Goal: Information Seeking & Learning: Learn about a topic

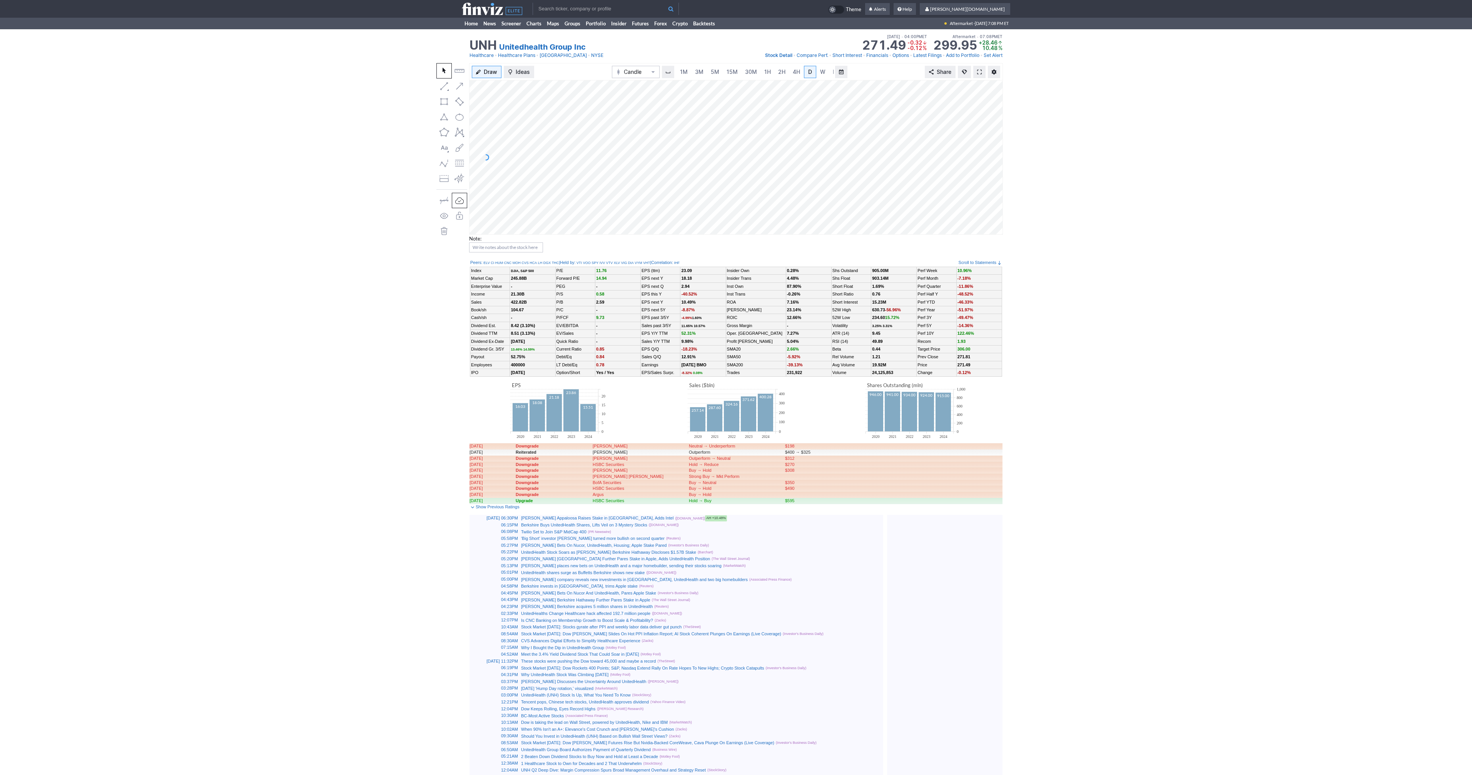
scroll to position [0, 8]
click at [978, 69] on span at bounding box center [979, 72] width 5 height 6
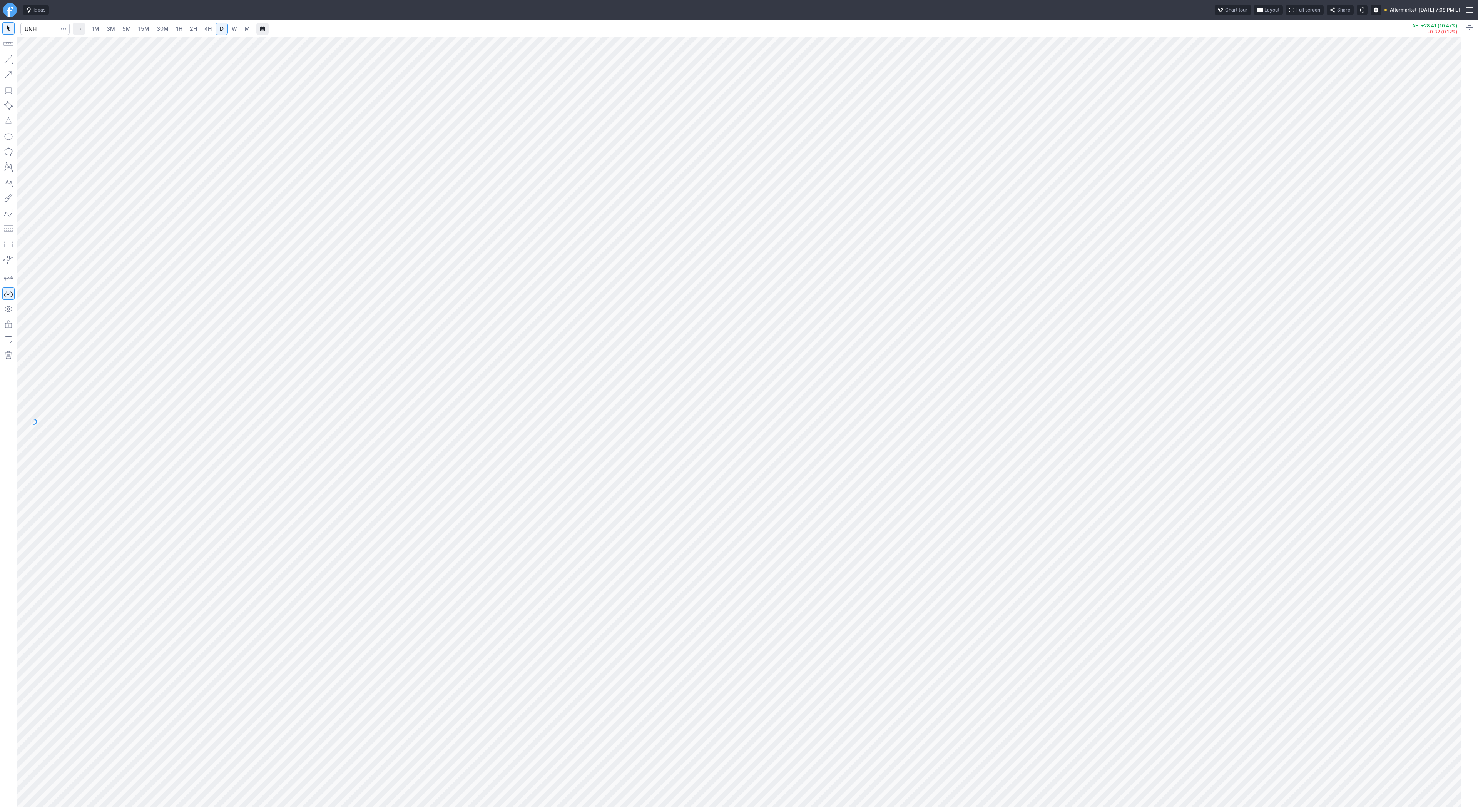
click at [237, 28] on link "W" at bounding box center [234, 29] width 12 height 12
click at [40, 30] on input "Search" at bounding box center [44, 29] width 49 height 12
type input "btcusd"
click at [43, 42] on span "BTCUSD" at bounding box center [42, 45] width 20 height 6
click at [168, 27] on link "30M" at bounding box center [162, 29] width 19 height 12
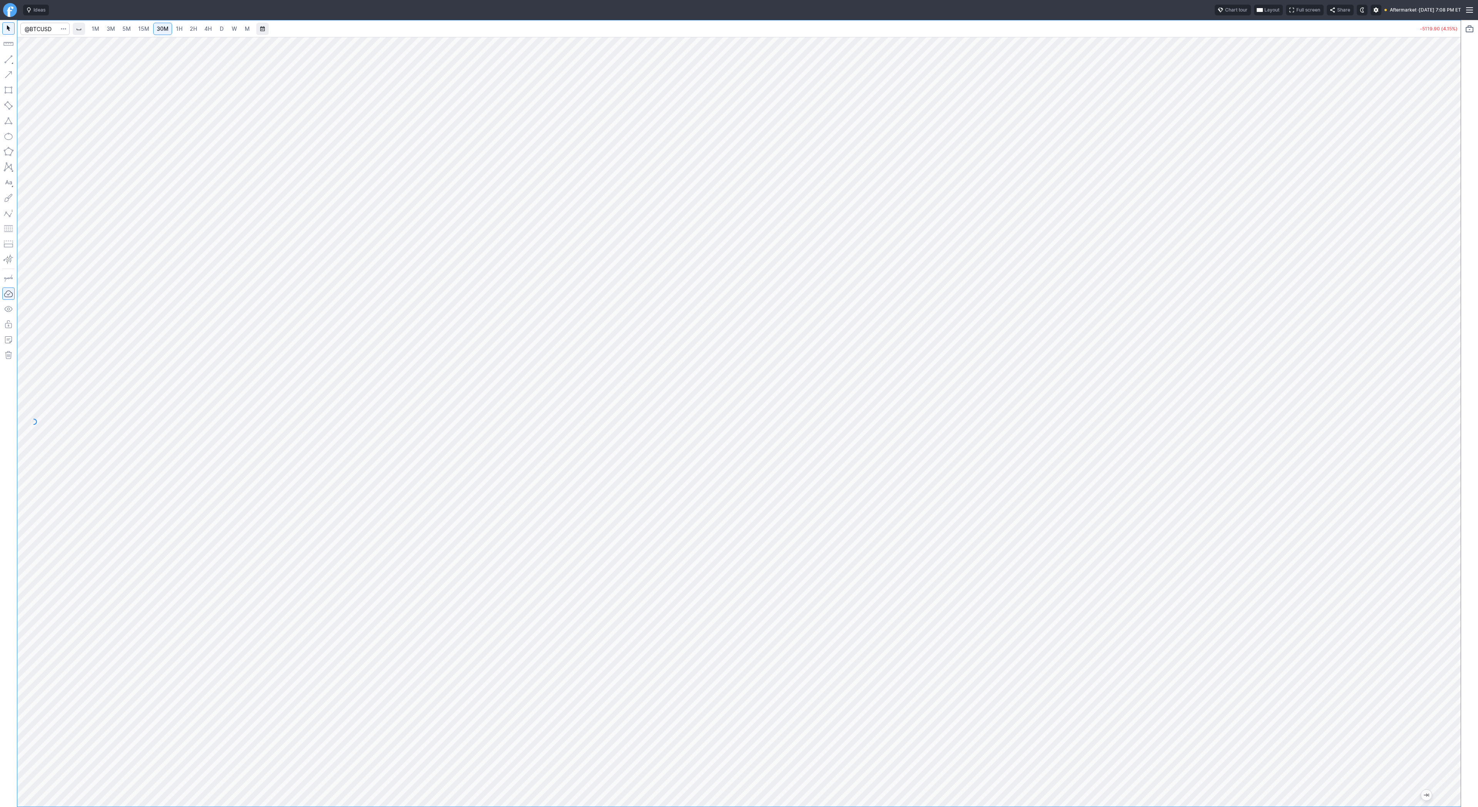
click at [206, 30] on span "4H" at bounding box center [207, 28] width 7 height 7
click at [36, 23] on input "Search" at bounding box center [44, 29] width 49 height 12
type input "trump"
click at [40, 59] on span "TRUMP" at bounding box center [50, 62] width 37 height 6
click at [112, 27] on span "3M" at bounding box center [111, 28] width 8 height 7
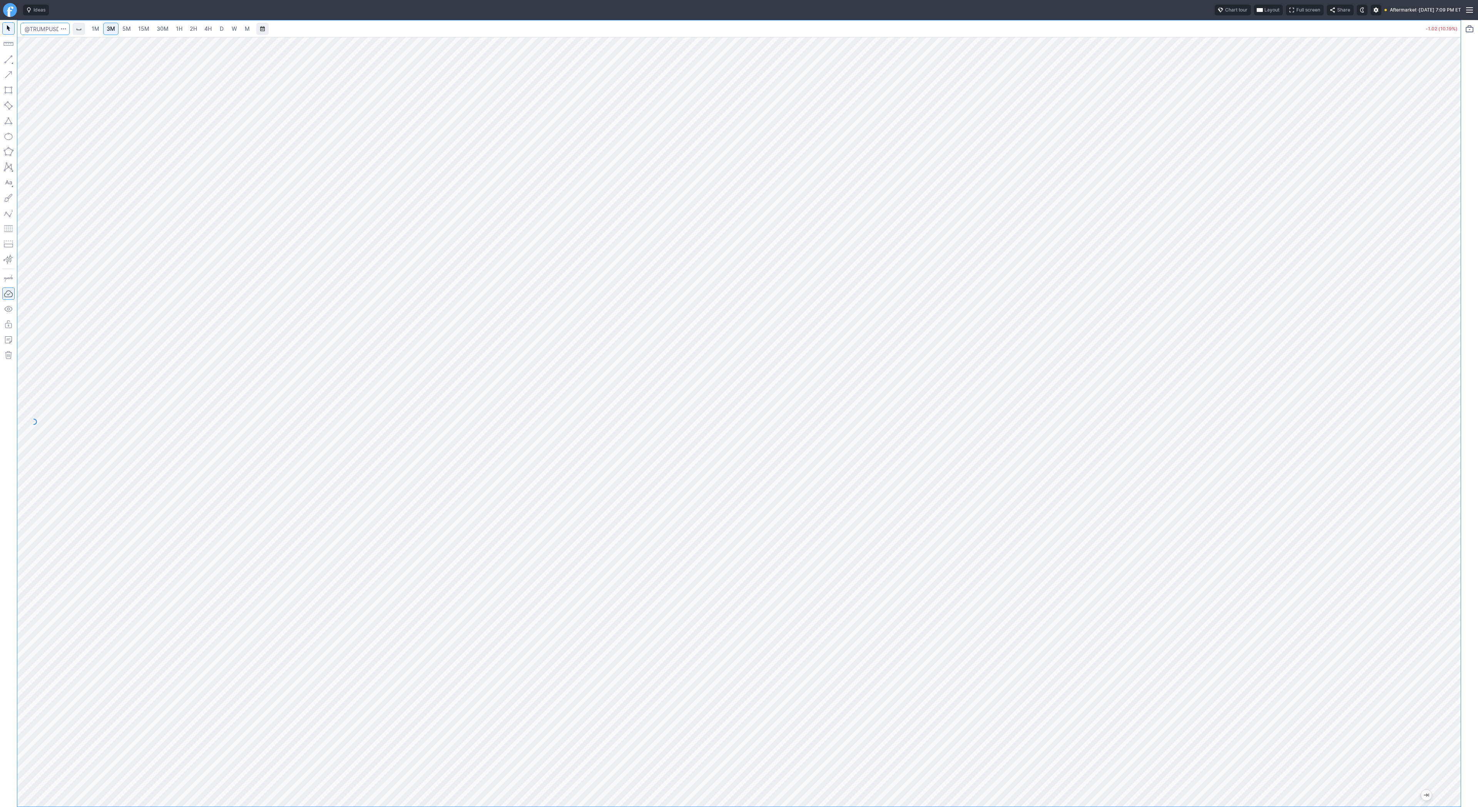
click at [33, 28] on input "Search" at bounding box center [44, 29] width 49 height 12
type input "btcusd"
click at [69, 45] on span "Bitcoin / USD" at bounding box center [72, 45] width 29 height 6
click at [220, 29] on span "D" at bounding box center [222, 28] width 4 height 7
drag, startPoint x: 1453, startPoint y: 167, endPoint x: 1449, endPoint y: 259, distance: 91.7
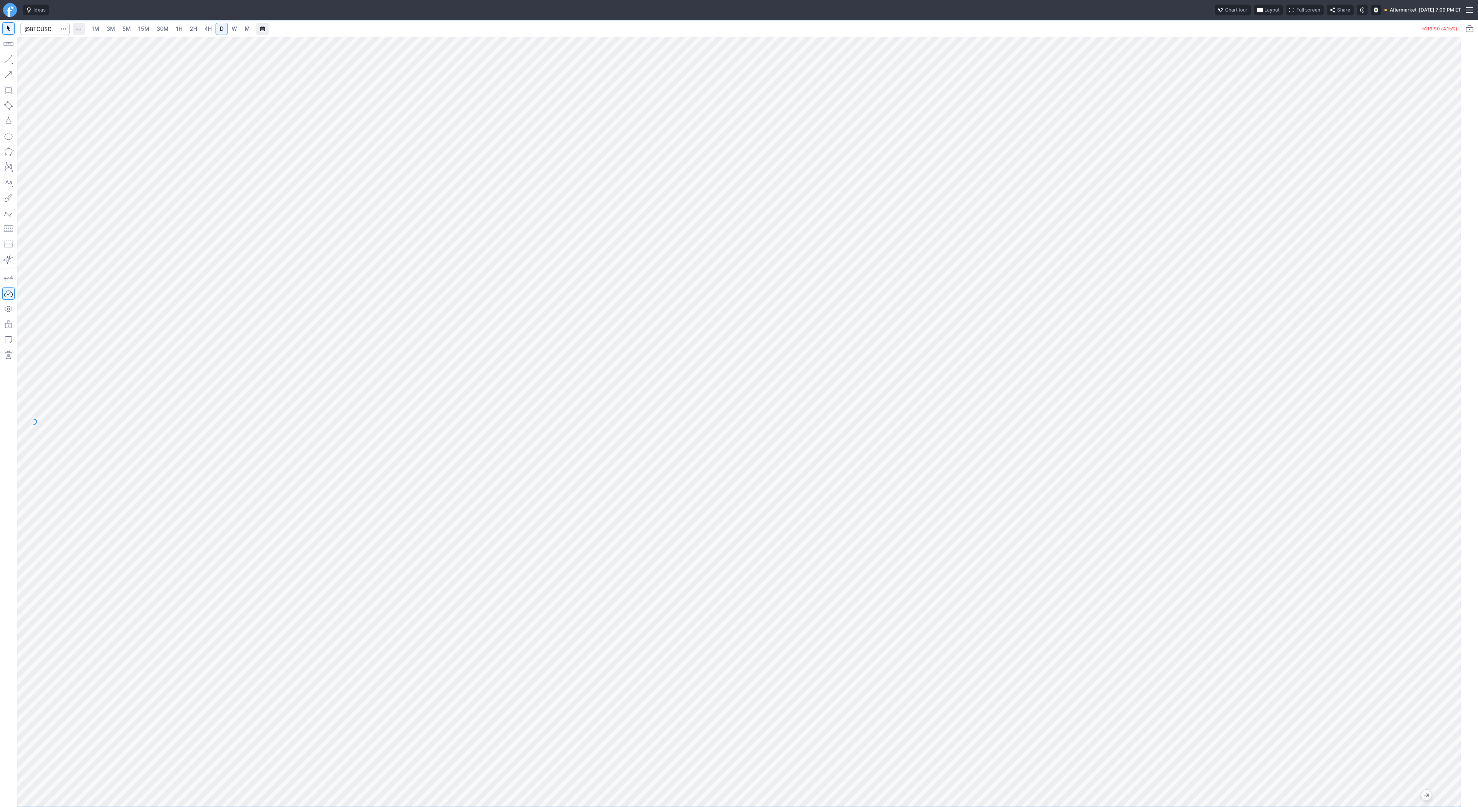
click at [1455, 267] on div at bounding box center [1452, 420] width 16 height 751
click at [47, 28] on input "Search" at bounding box center [44, 29] width 49 height 12
type input "unh"
click at [235, 27] on span "W" at bounding box center [234, 28] width 5 height 7
drag, startPoint x: 1451, startPoint y: 697, endPoint x: 1445, endPoint y: 764, distance: 67.3
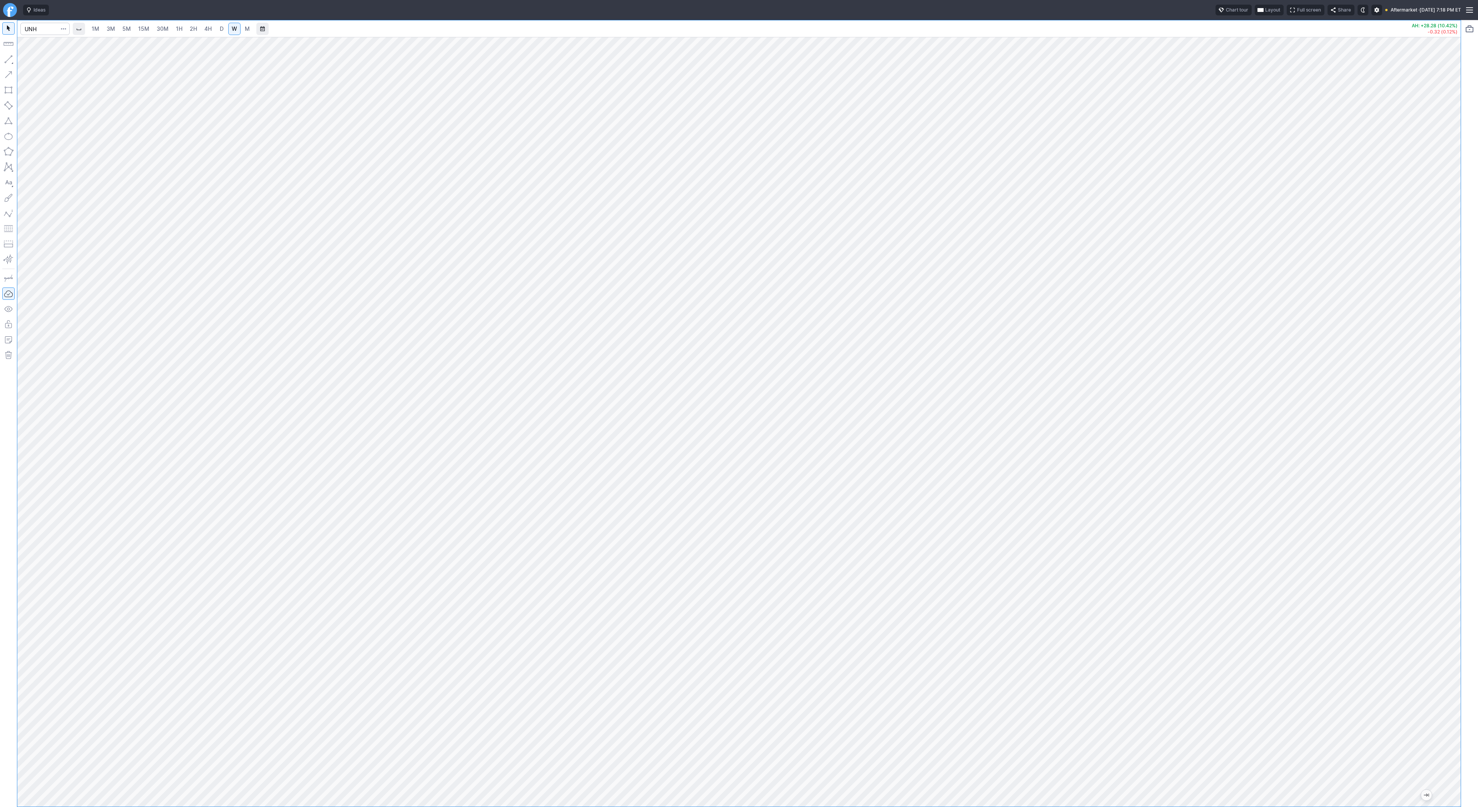
click at [1445, 764] on div at bounding box center [1452, 420] width 16 height 751
click at [29, 29] on input "Search" at bounding box center [44, 29] width 49 height 12
type input "btcusd"
click at [63, 44] on span "Bitcoin / USD" at bounding box center [72, 45] width 29 height 6
click at [122, 28] on span "5M" at bounding box center [126, 28] width 8 height 7
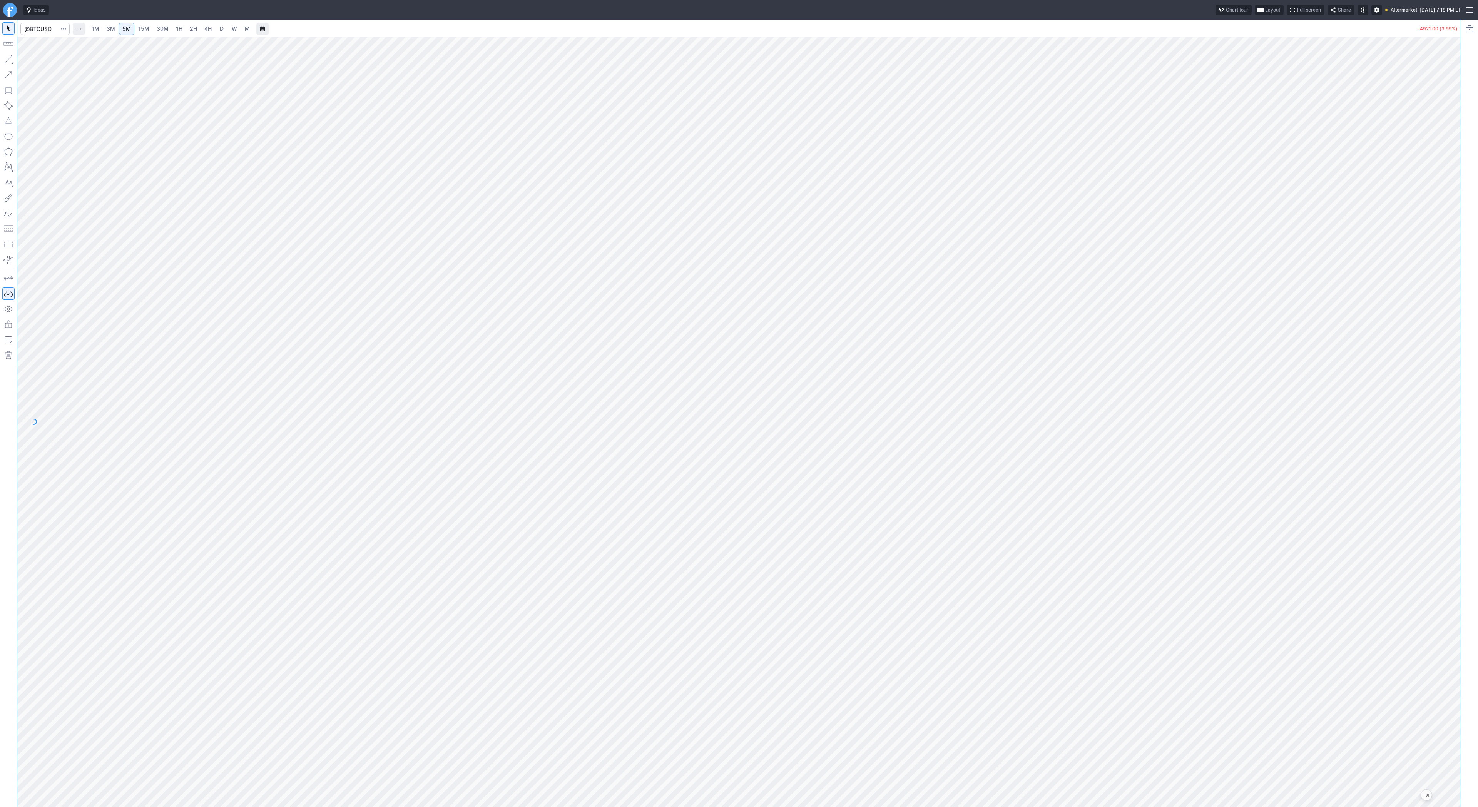
click at [198, 27] on link "2H" at bounding box center [193, 29] width 14 height 12
click at [214, 28] on link "4H" at bounding box center [208, 29] width 14 height 12
click at [45, 31] on input "Search" at bounding box center [44, 29] width 49 height 12
type input "tem"
click at [1431, 416] on div at bounding box center [738, 422] width 1443 height 770
